Goal: Use online tool/utility: Use online tool/utility

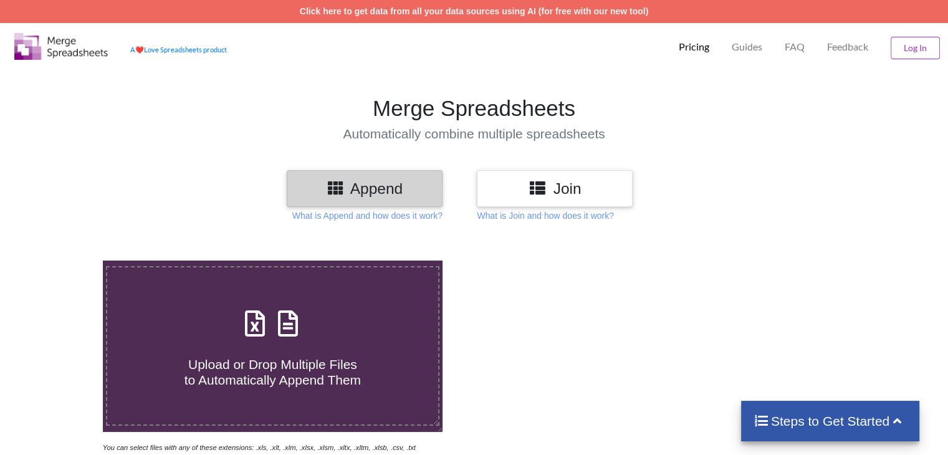
click at [322, 357] on span "Upload or Drop Multiple Files to Automatically Append Them" at bounding box center [272, 372] width 176 height 30
click at [65, 261] on input "Upload or Drop Multiple Files to Automatically Append Them" at bounding box center [65, 261] width 0 height 0
type input "C:\fakepath\April 23, 24 OEM sales report.xlsx"
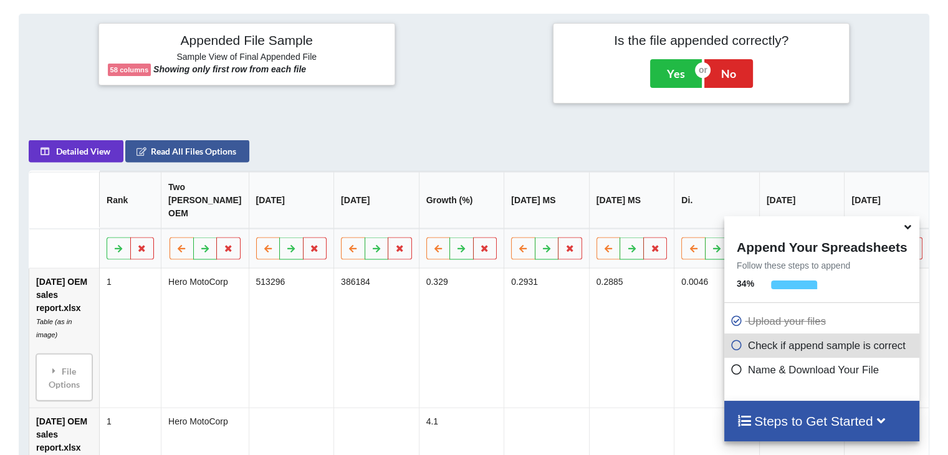
scroll to position [492, 0]
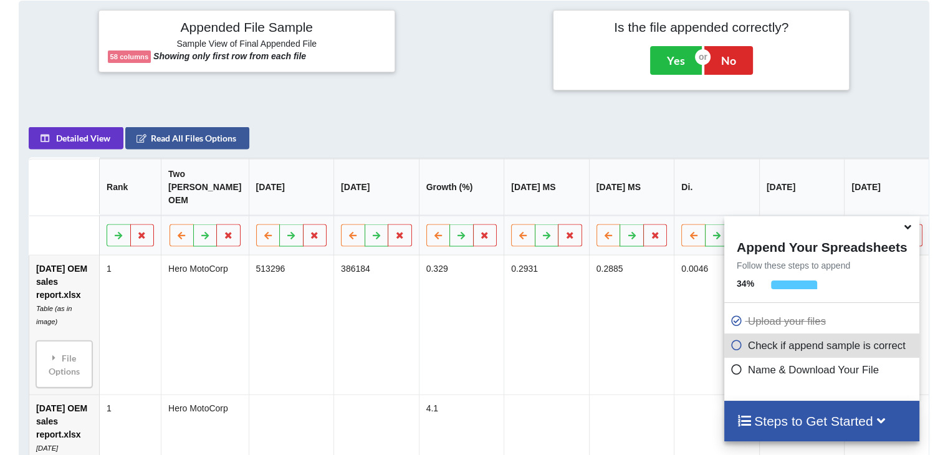
click at [910, 231] on icon at bounding box center [907, 224] width 13 height 11
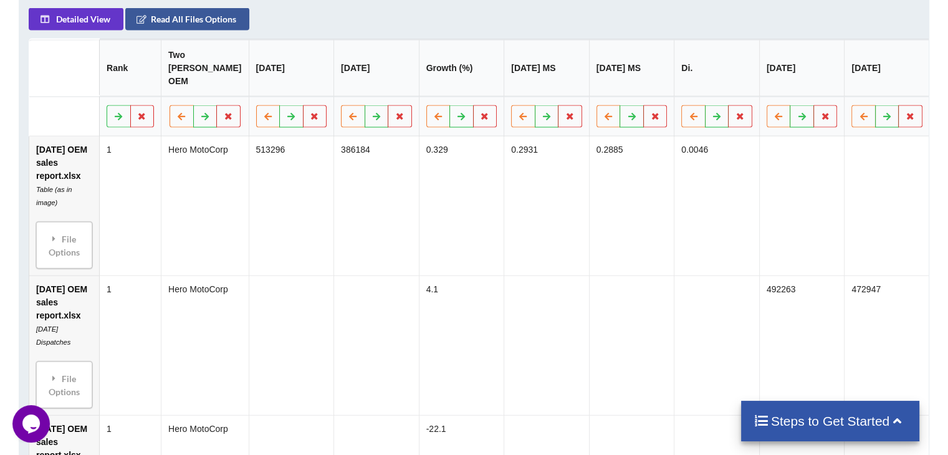
scroll to position [612, 0]
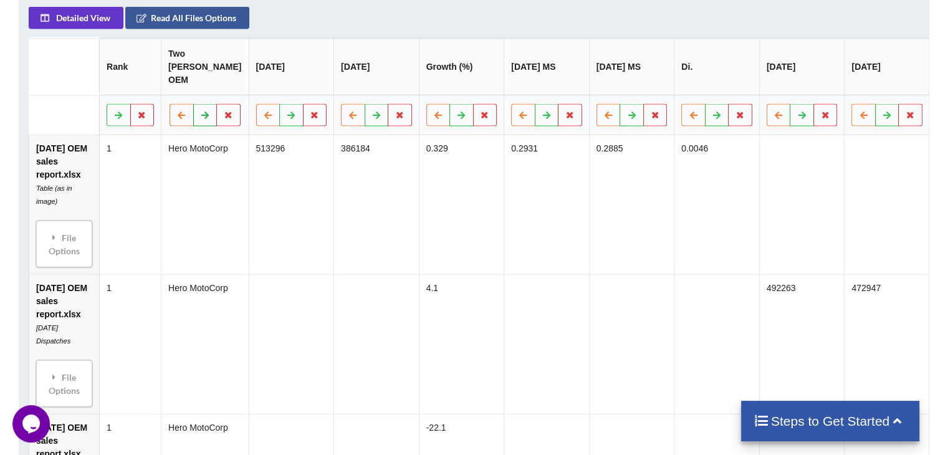
click at [198, 114] on button at bounding box center [205, 115] width 24 height 22
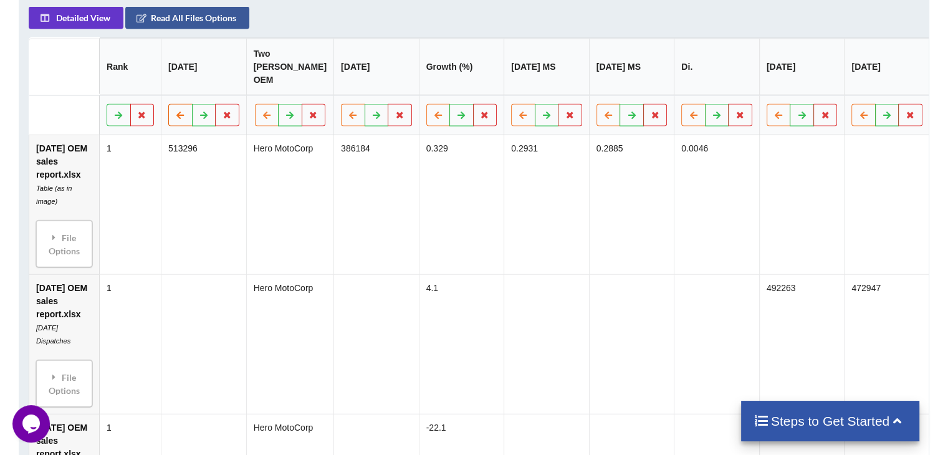
click at [180, 114] on button at bounding box center [180, 115] width 24 height 22
